Goal: Check status: Check status

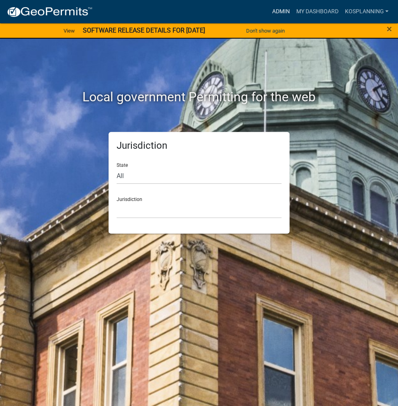
click at [281, 8] on link "Admin" at bounding box center [280, 11] width 24 height 15
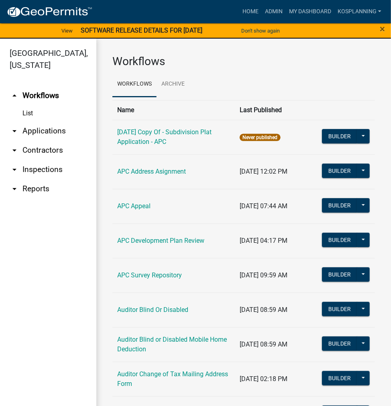
click at [45, 126] on link "arrow_drop_down Applications" at bounding box center [48, 130] width 96 height 19
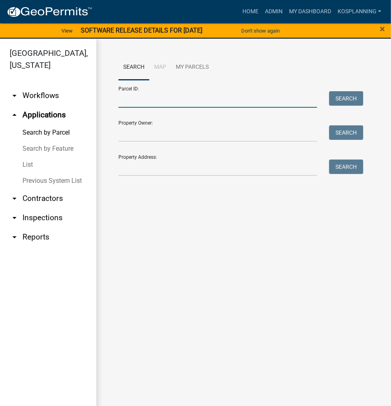
click at [128, 103] on input "Parcel ID:" at bounding box center [217, 99] width 199 height 16
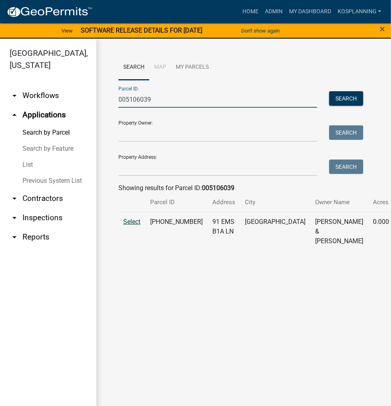
type input "005106039"
click at [138, 225] on span "Select" at bounding box center [131, 222] width 17 height 8
